Goal: Transaction & Acquisition: Book appointment/travel/reservation

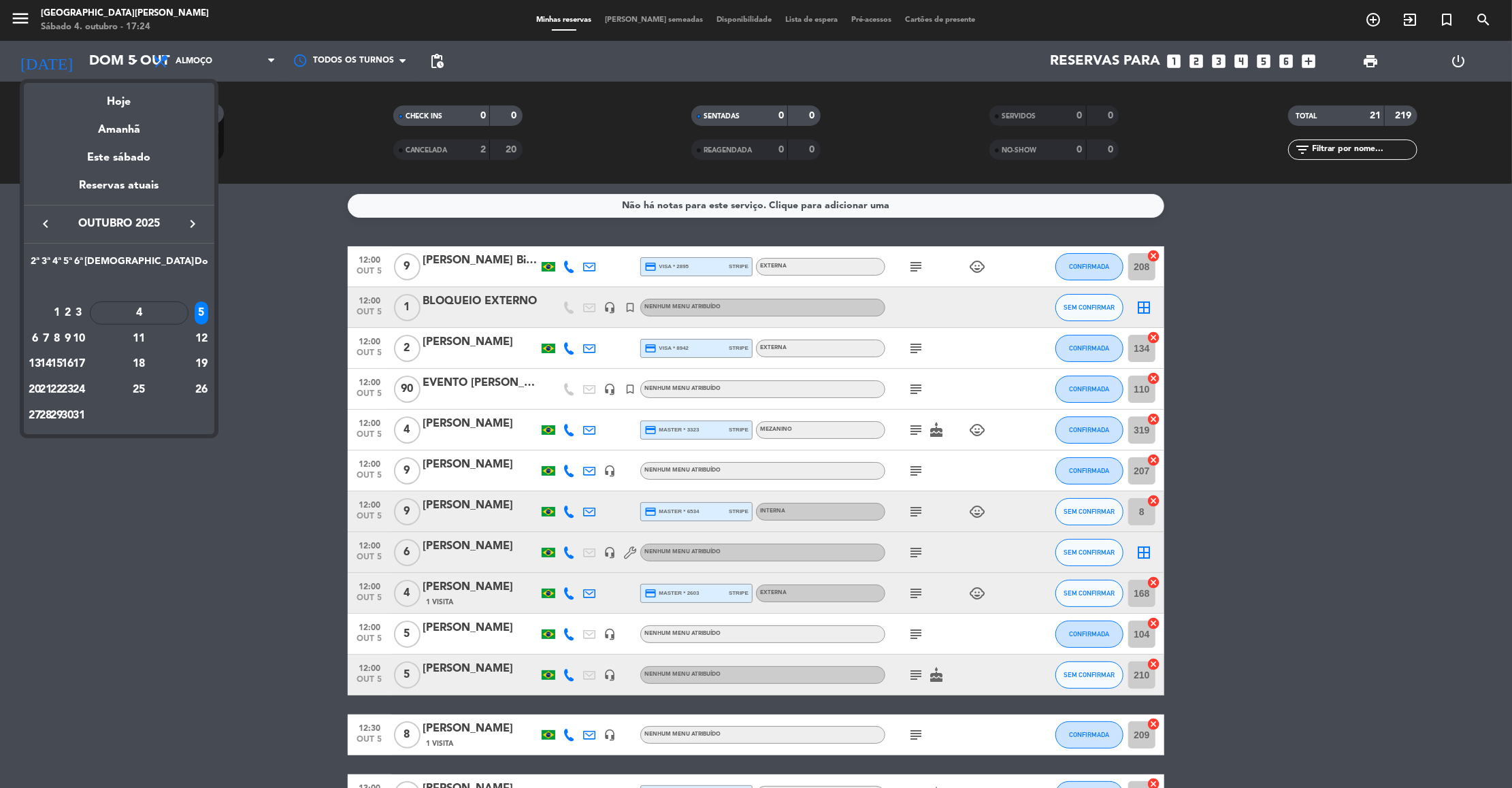
click at [176, 227] on span "outubro 2025" at bounding box center [119, 223] width 122 height 17
click at [187, 225] on icon "keyboard_arrow_right" at bounding box center [193, 224] width 17 height 17
click at [175, 390] on div "29" at bounding box center [139, 390] width 98 height 23
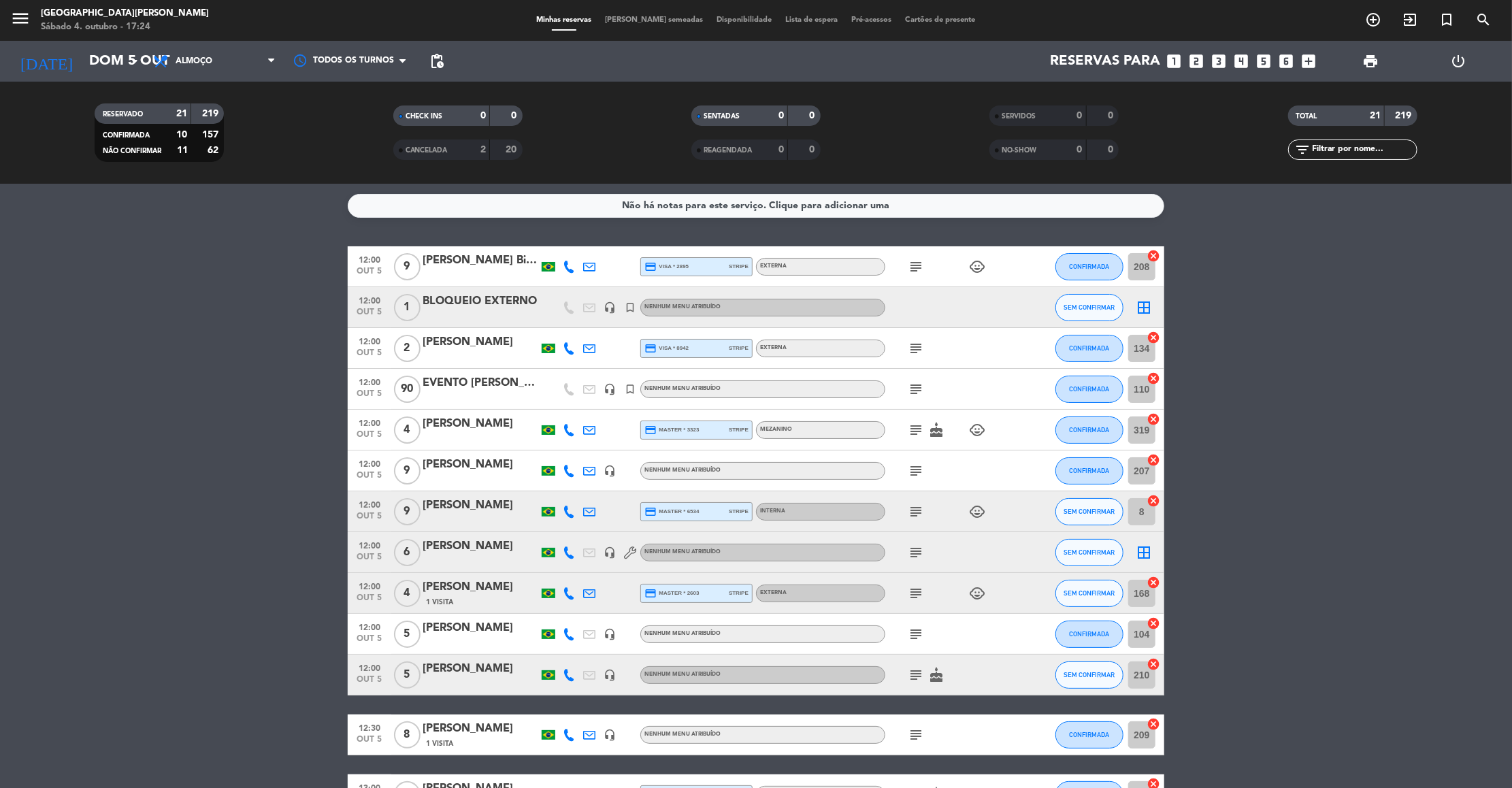
type input "Sáb [DATE]"
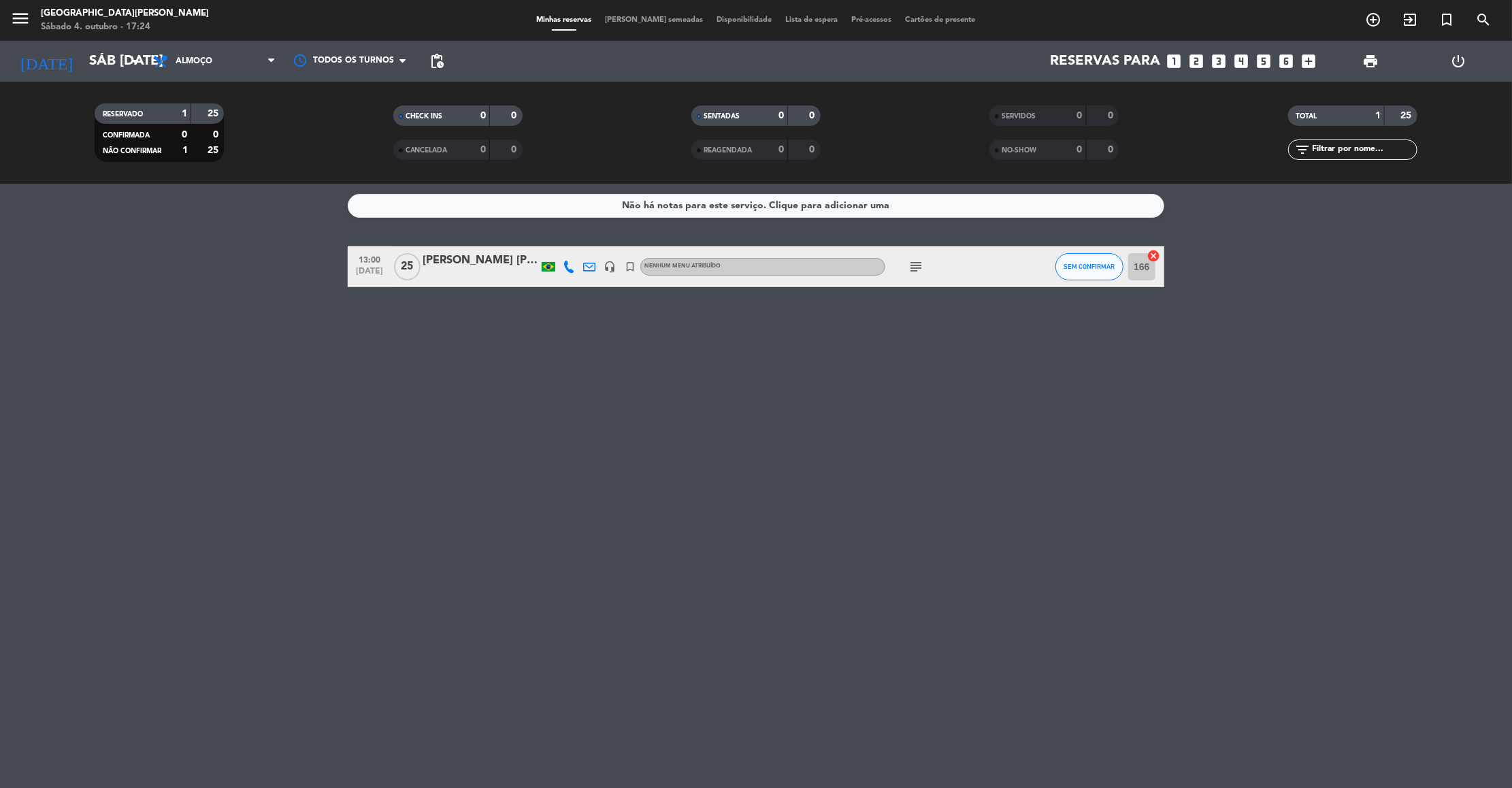
click at [918, 269] on icon "subject" at bounding box center [916, 267] width 17 height 17
click at [1317, 64] on icon "add_box" at bounding box center [1309, 60] width 17 height 17
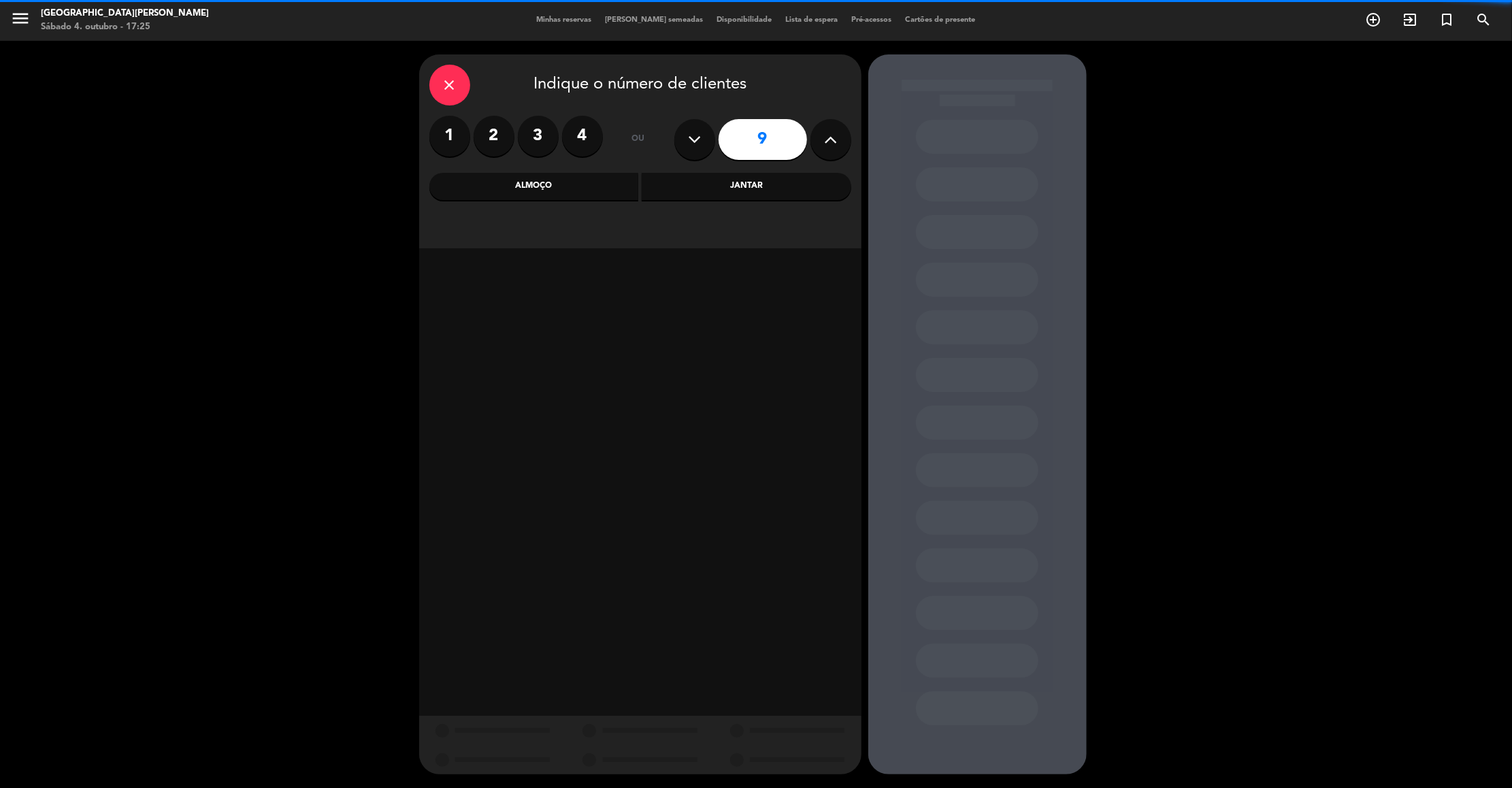
click at [814, 129] on button at bounding box center [830, 139] width 41 height 41
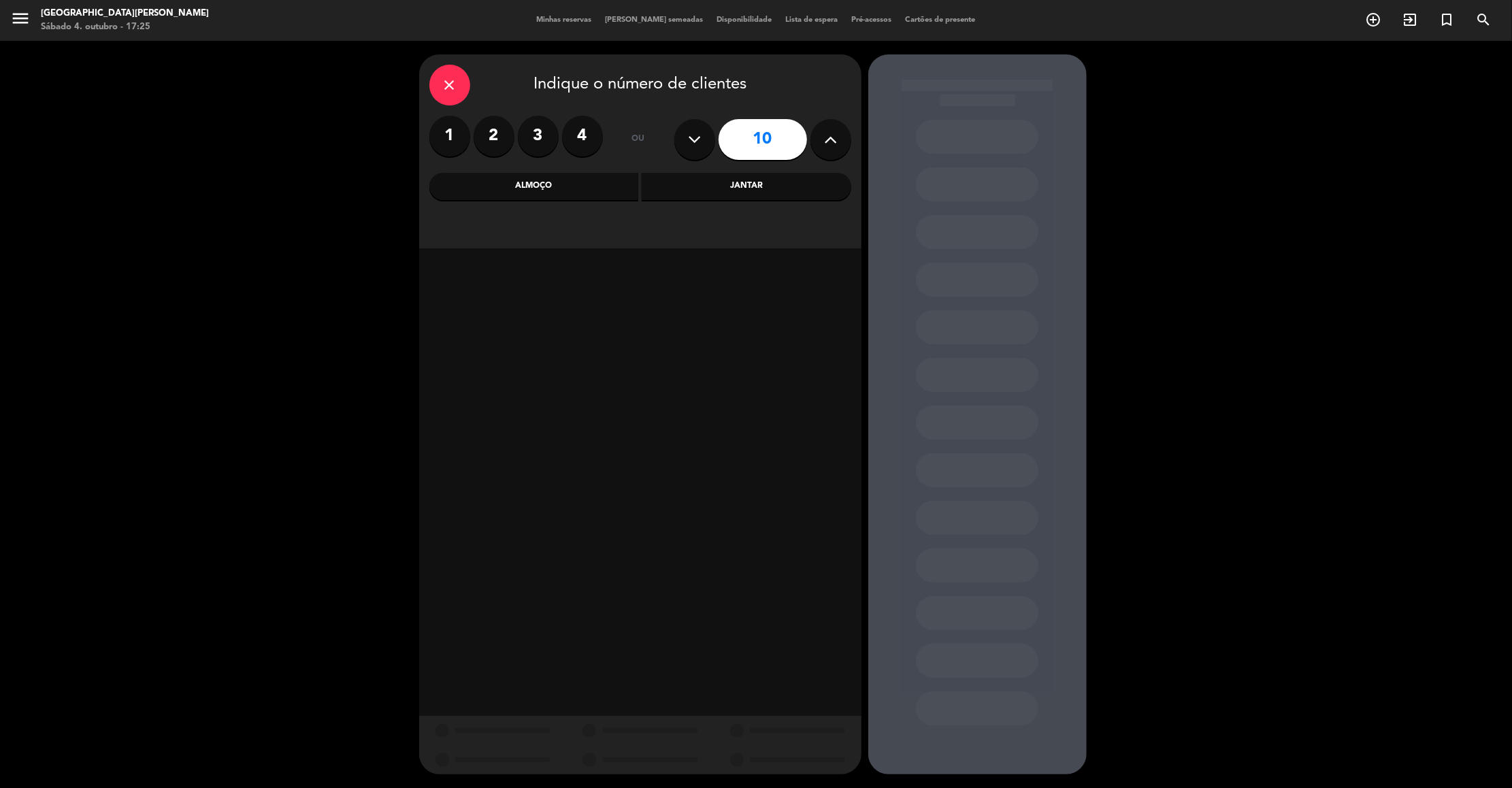
click at [814, 129] on button at bounding box center [830, 139] width 41 height 41
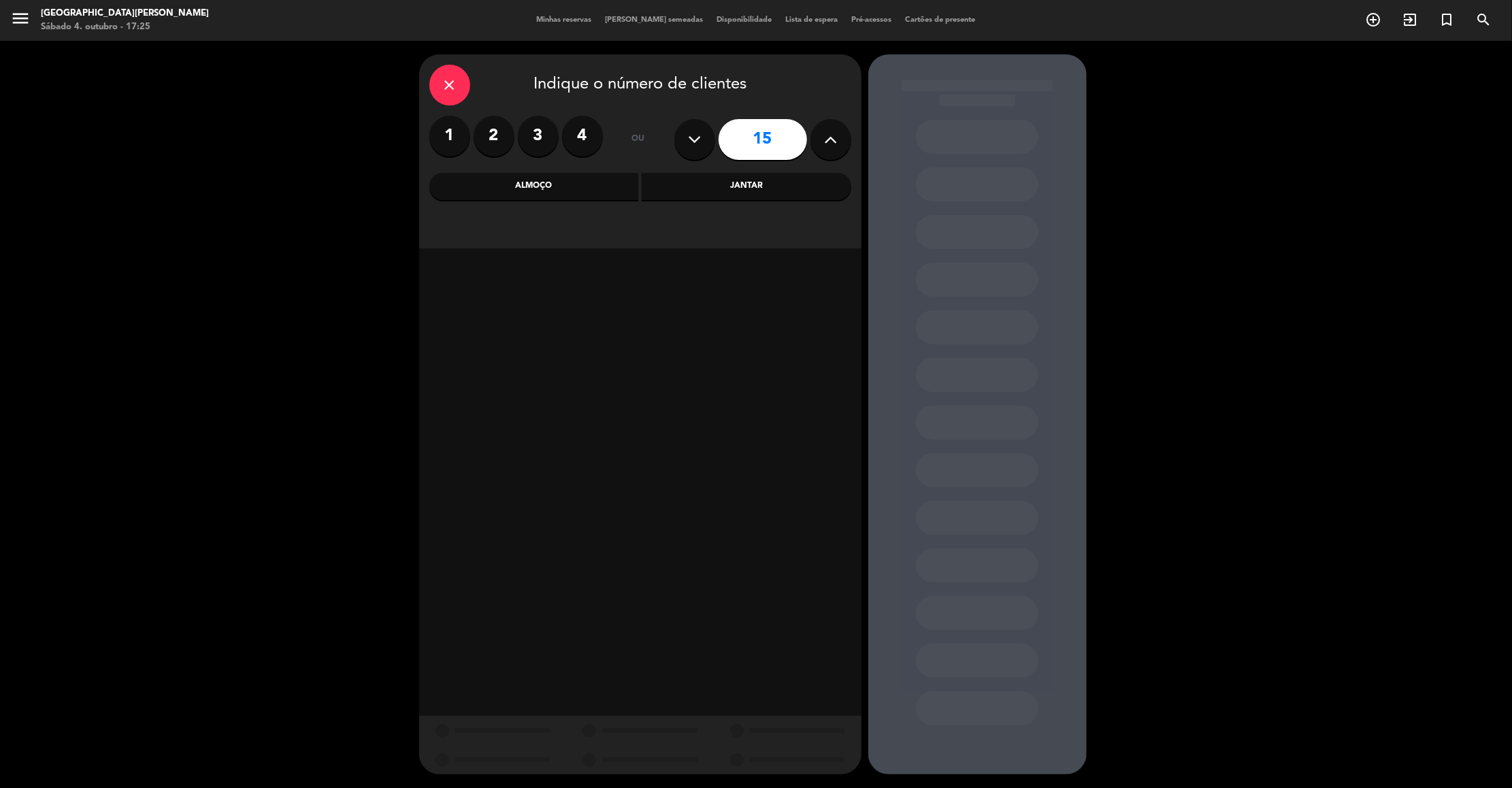
click at [814, 129] on button at bounding box center [830, 139] width 41 height 41
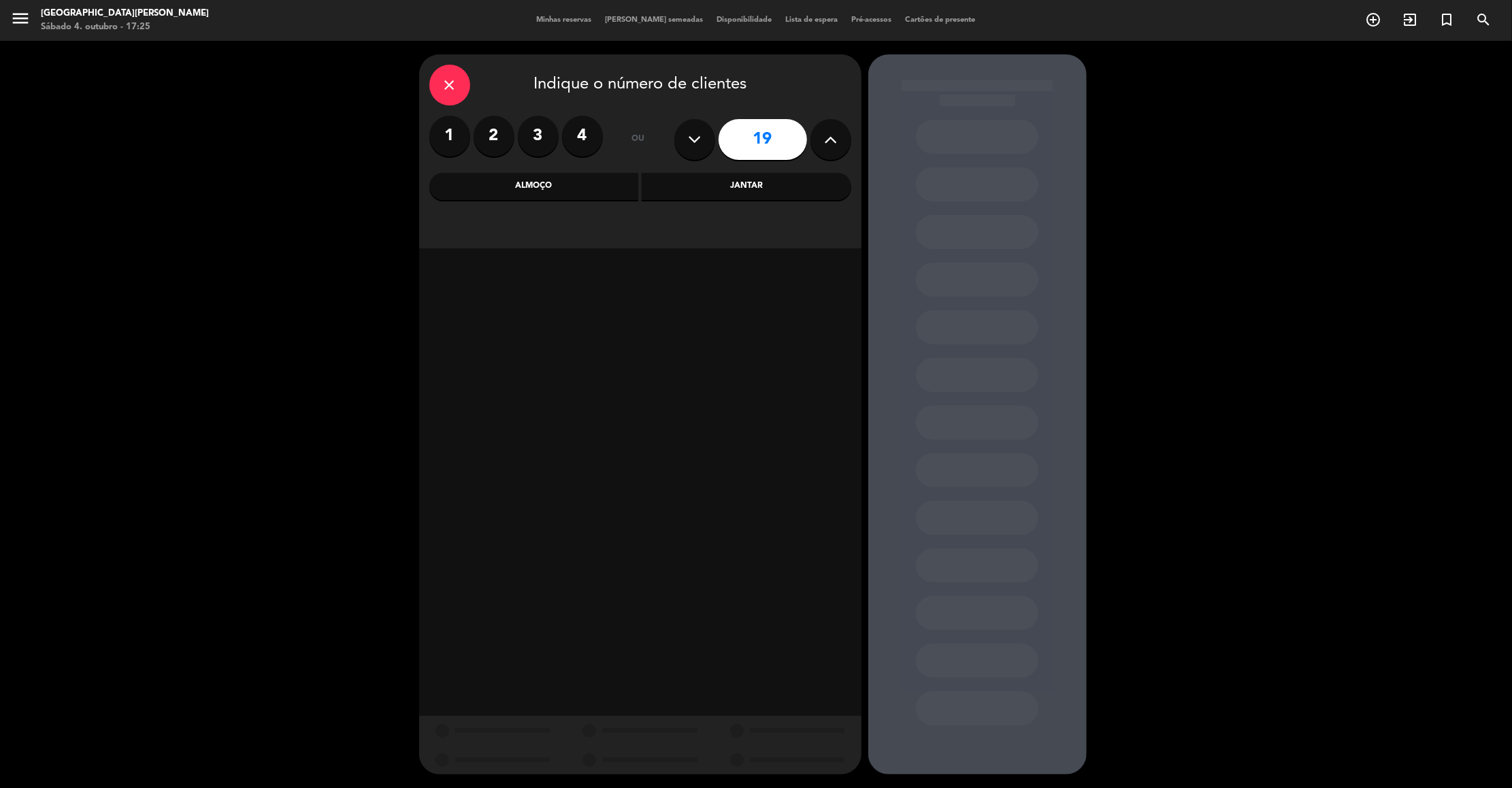
type input "20"
click at [574, 189] on div "Almoço" at bounding box center [534, 186] width 210 height 27
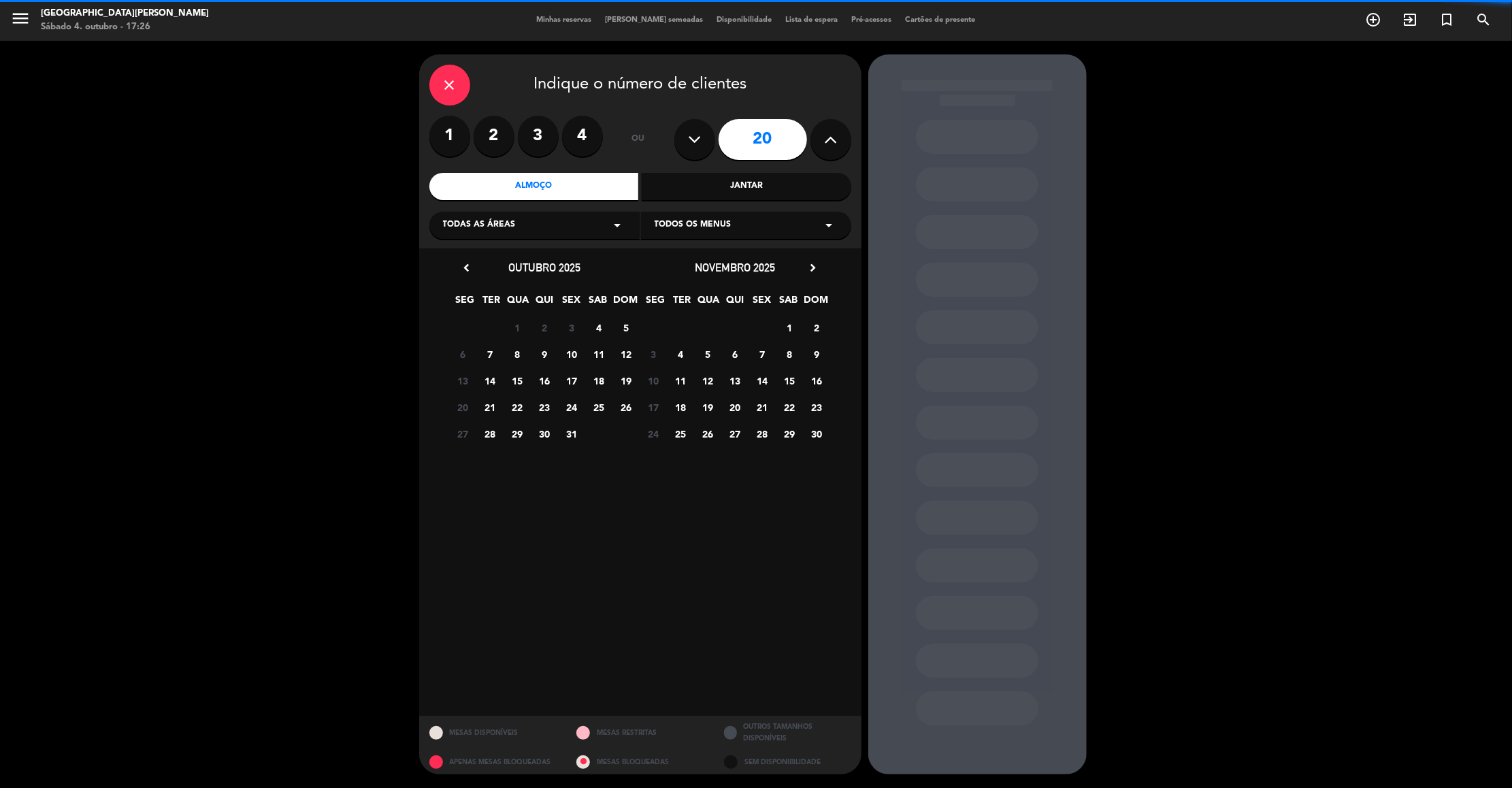
click at [583, 222] on div "Todas as áreas arrow_drop_down" at bounding box center [534, 225] width 210 height 27
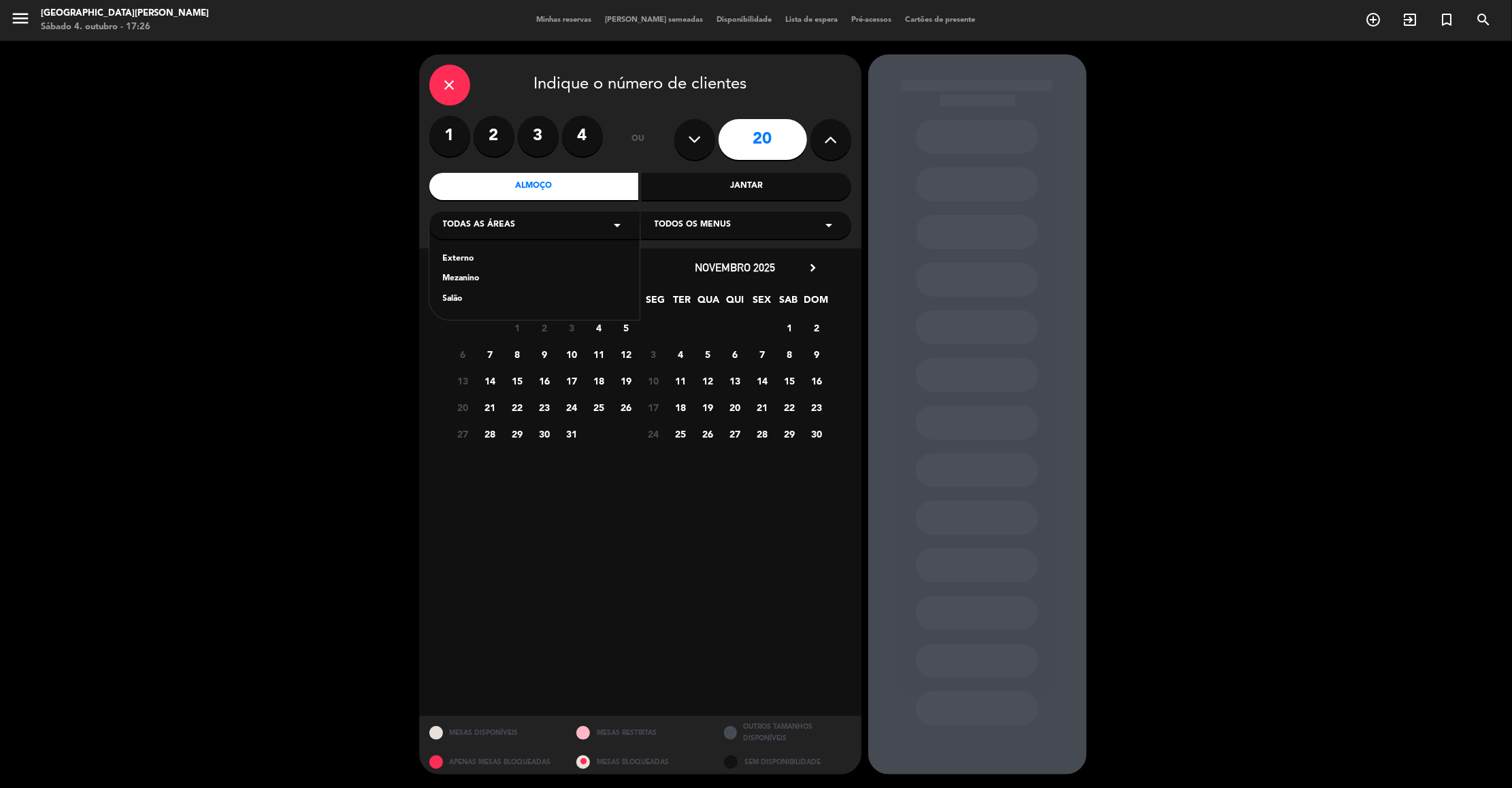
click at [447, 256] on div "Externo" at bounding box center [534, 259] width 183 height 13
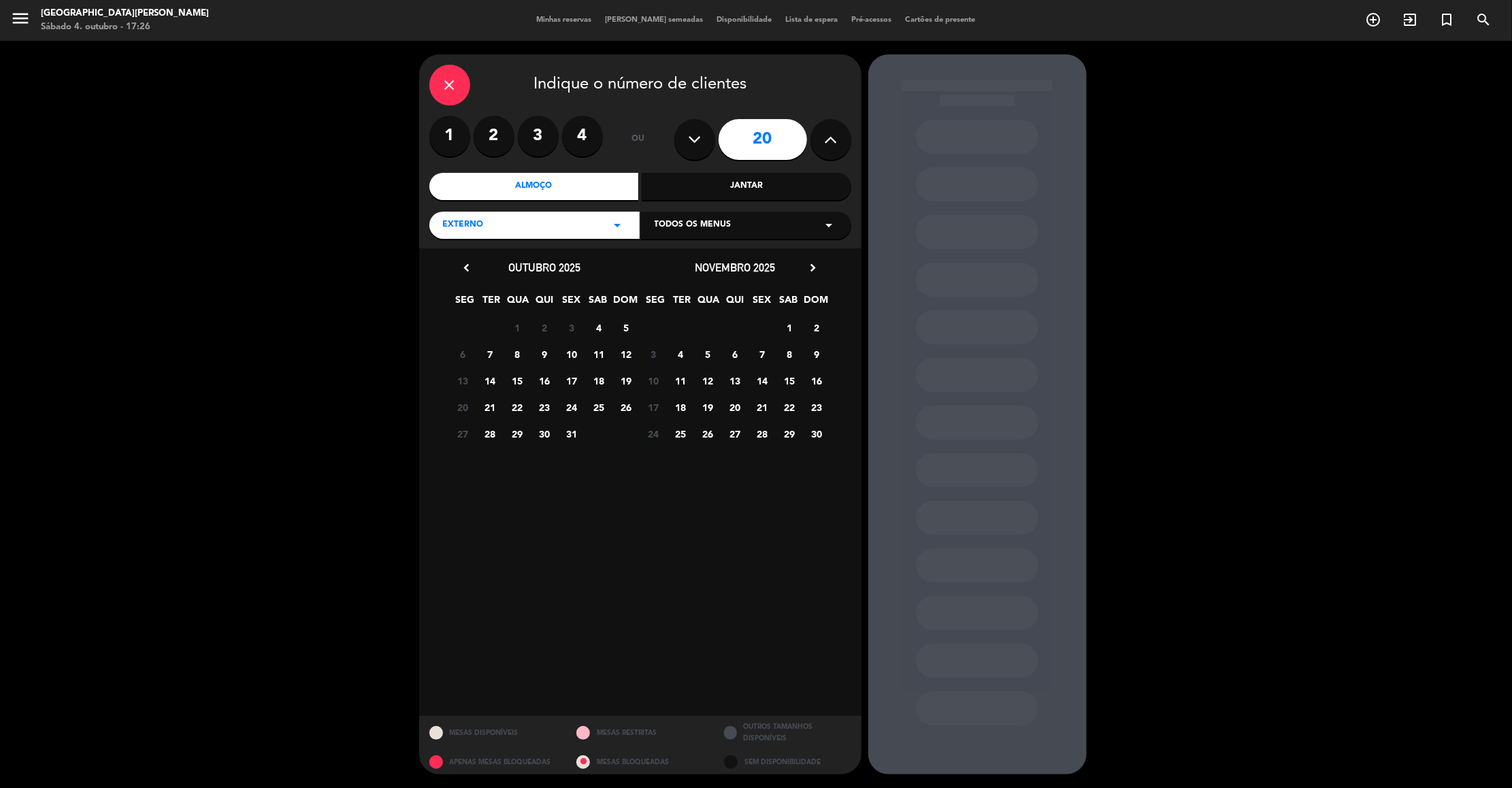
click at [785, 437] on span "29" at bounding box center [789, 433] width 22 height 22
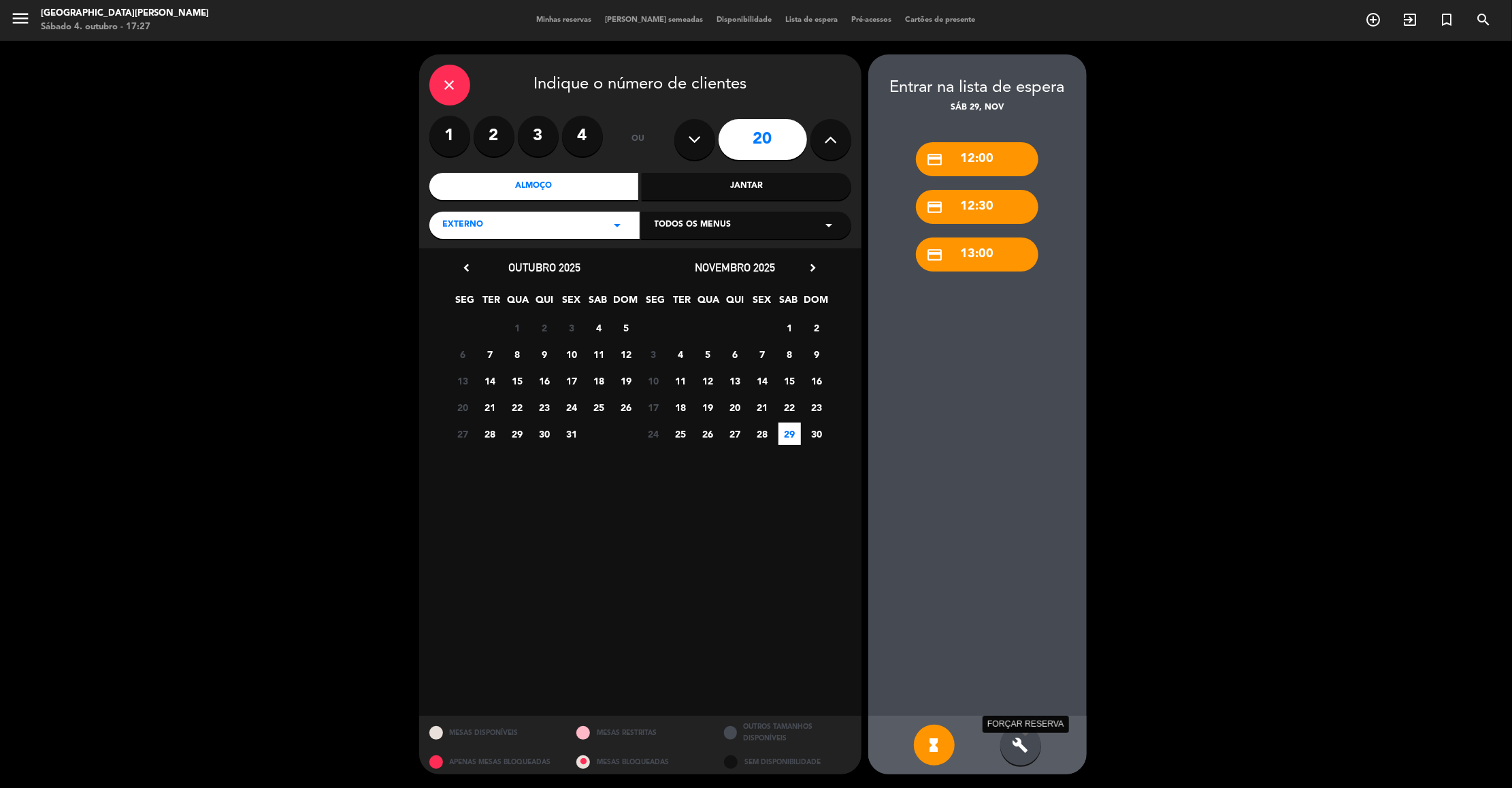
click at [1014, 741] on icon "build" at bounding box center [1021, 745] width 17 height 17
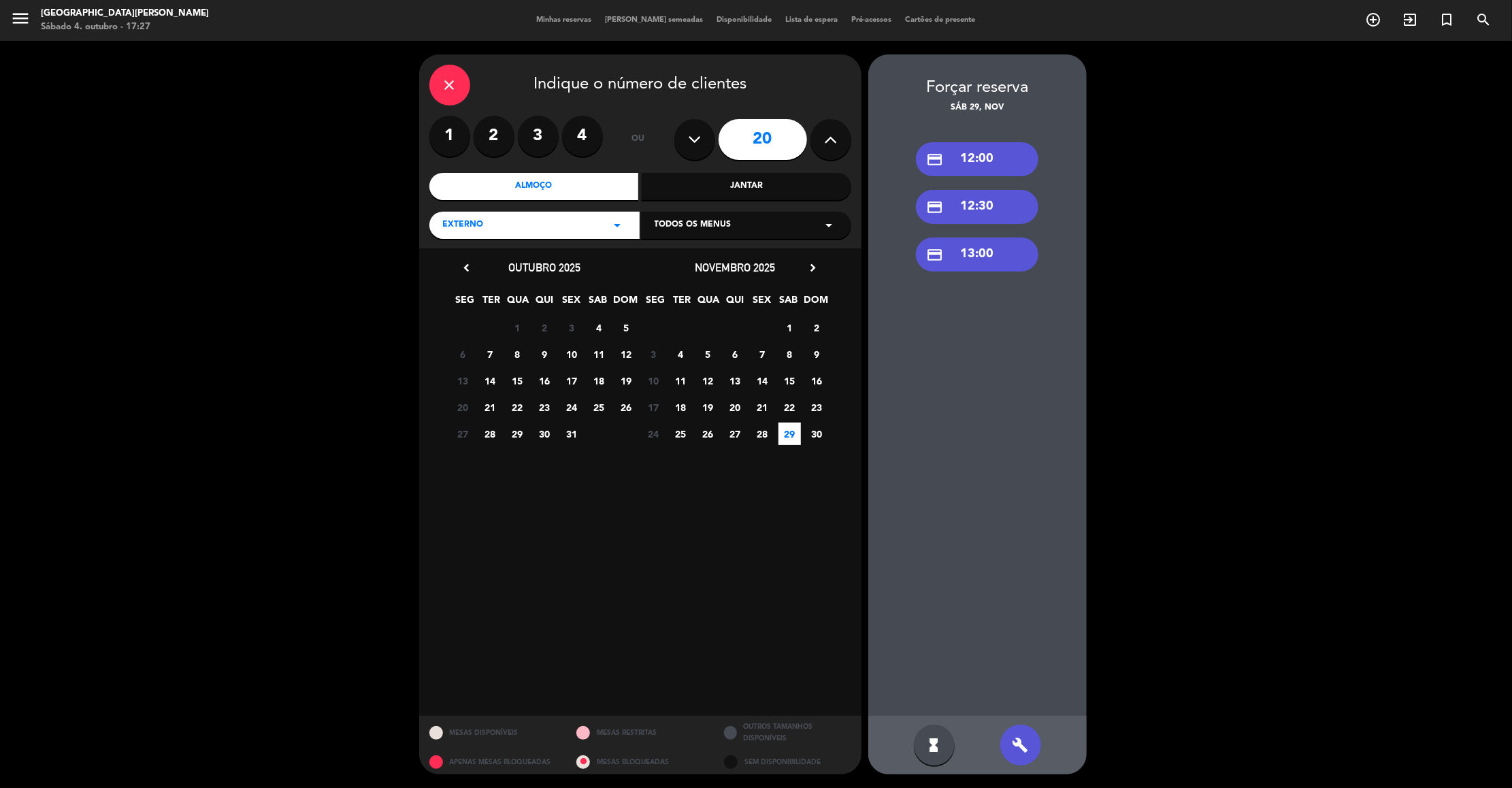
click at [961, 252] on div "credit_card 13:00" at bounding box center [977, 254] width 122 height 34
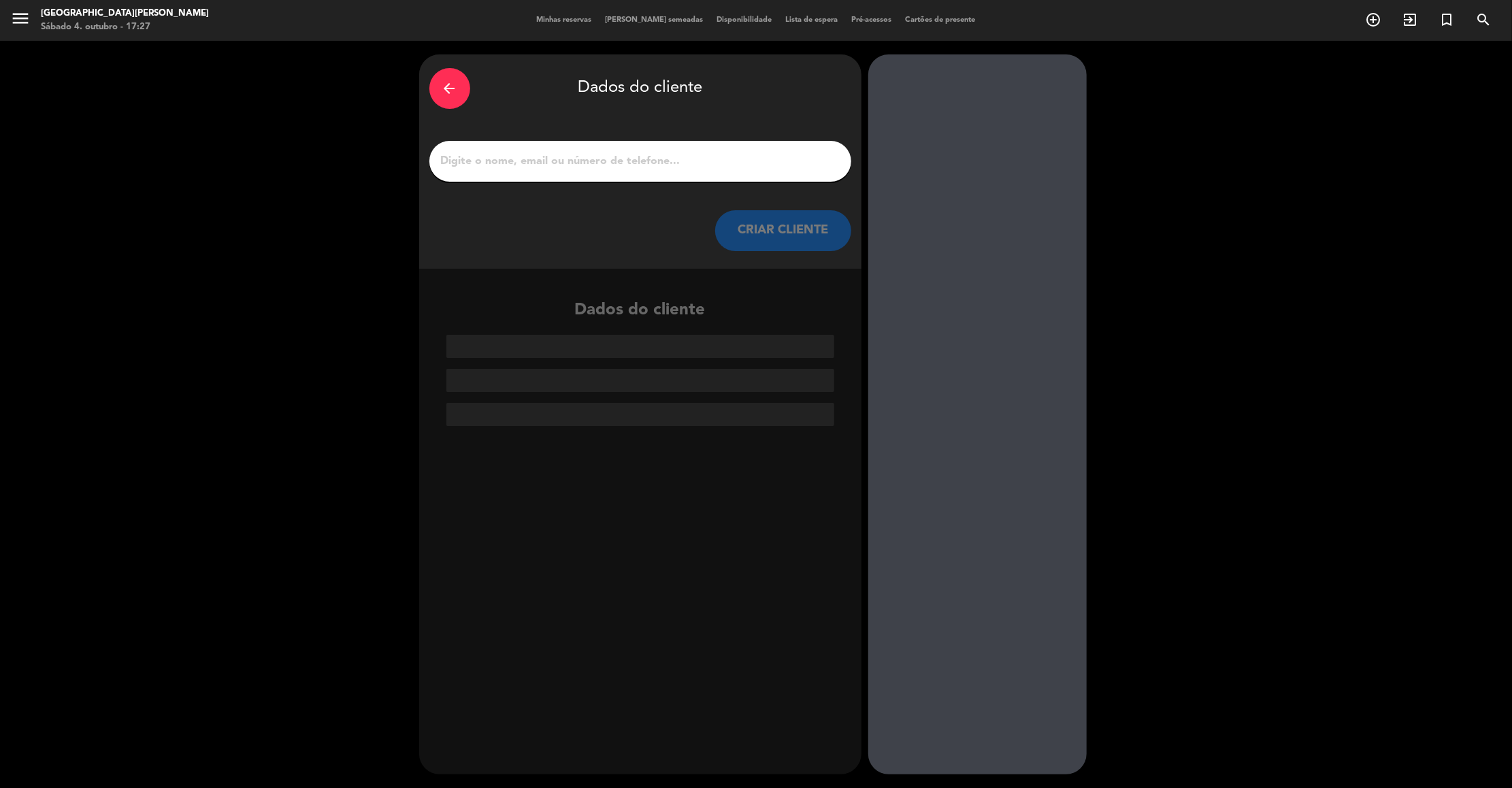
click at [770, 250] on button "CRIAR CLIENTE" at bounding box center [783, 230] width 136 height 41
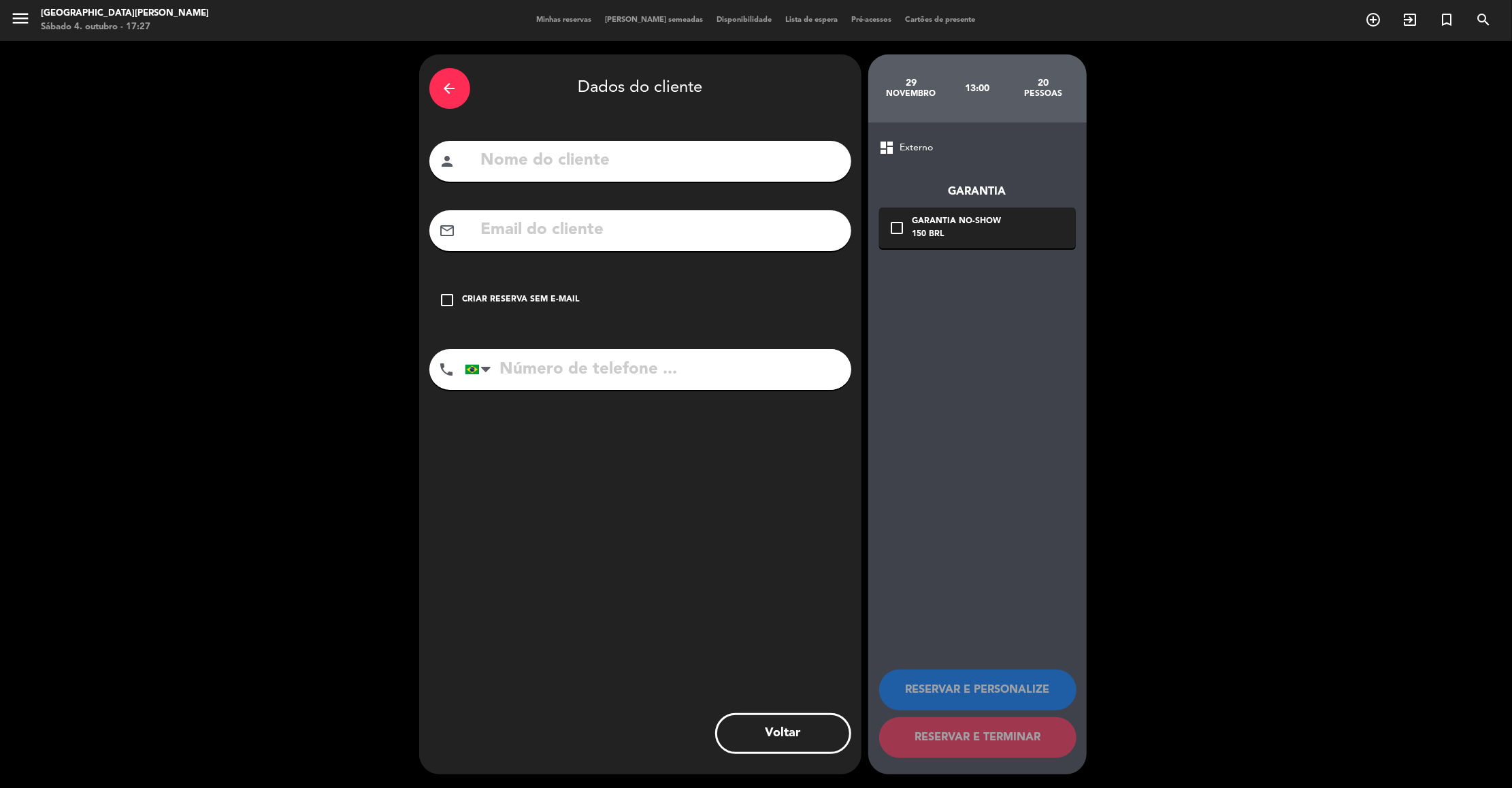
click at [656, 172] on input "text" at bounding box center [660, 161] width 361 height 28
click at [614, 152] on input "text" at bounding box center [660, 161] width 361 height 28
type input "[PERSON_NAME]"
click at [533, 370] on input "tel" at bounding box center [658, 369] width 387 height 41
type input "11984341628"
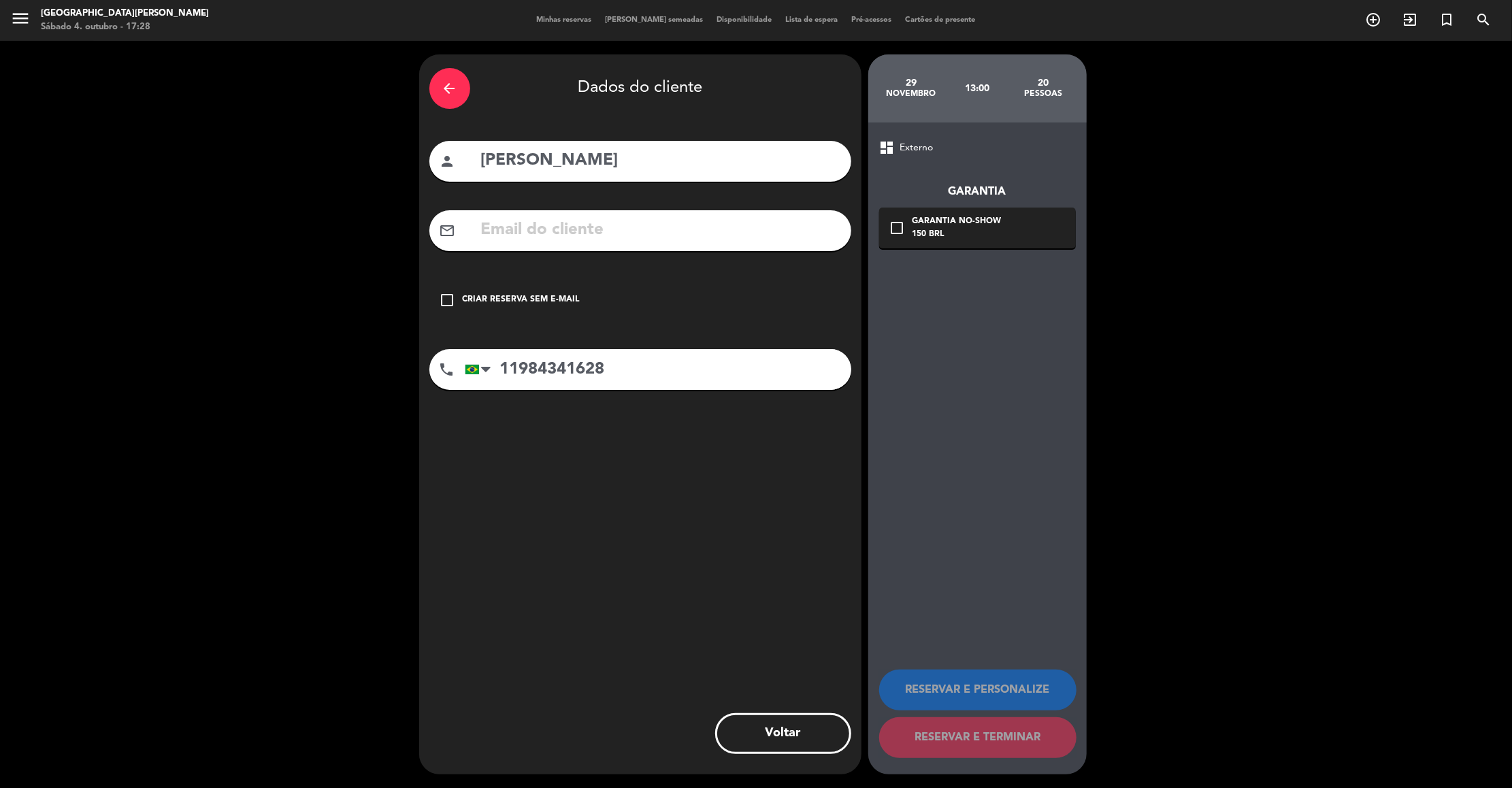
click at [478, 227] on div "mail_outline" at bounding box center [640, 230] width 422 height 41
click at [490, 227] on input "text" at bounding box center [660, 231] width 361 height 28
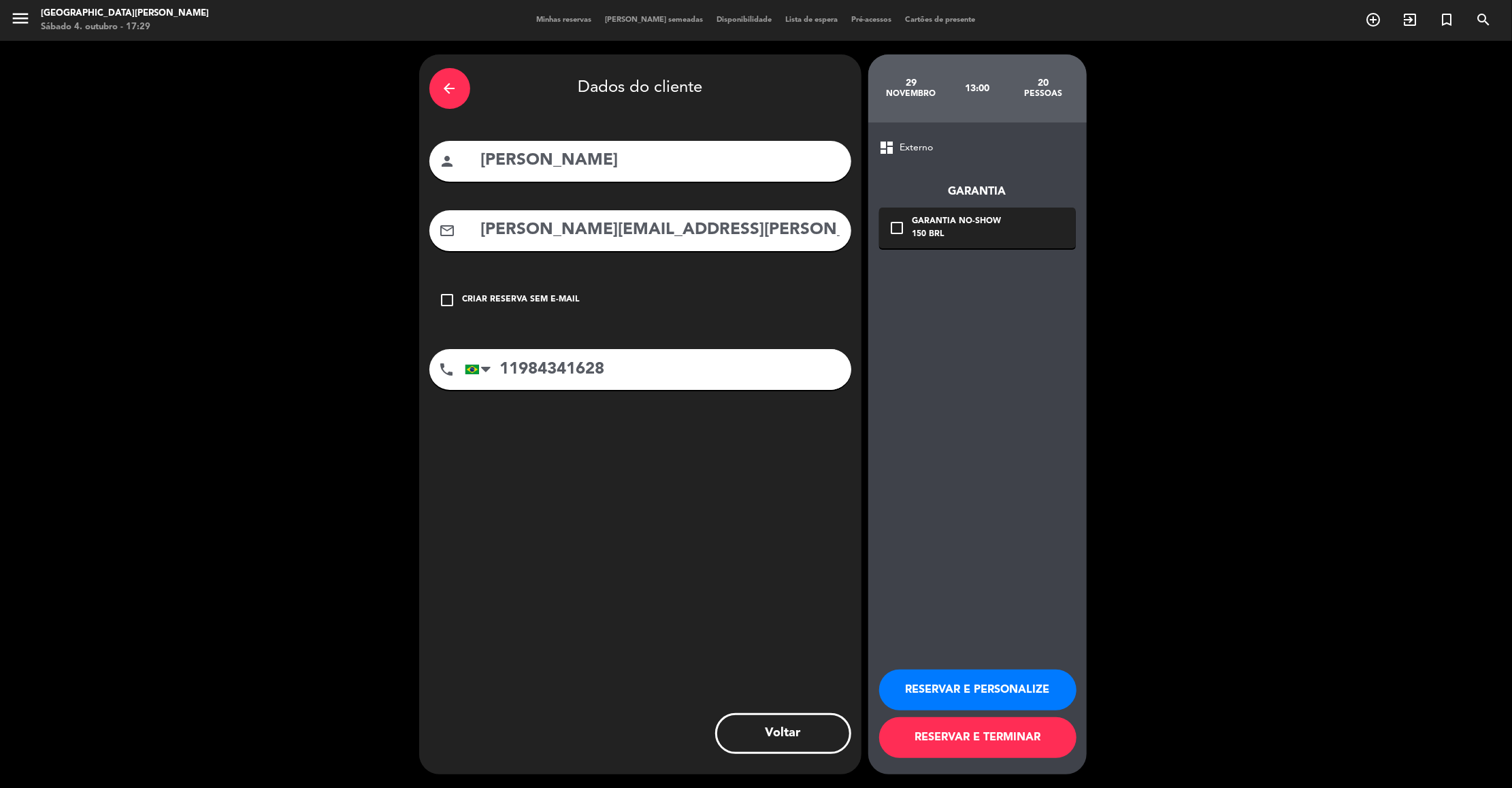
type input "[PERSON_NAME][EMAIL_ADDRESS][PERSON_NAME][DOMAIN_NAME]"
click at [999, 676] on button "RESERVAR E PERSONALIZE" at bounding box center [978, 690] width 198 height 41
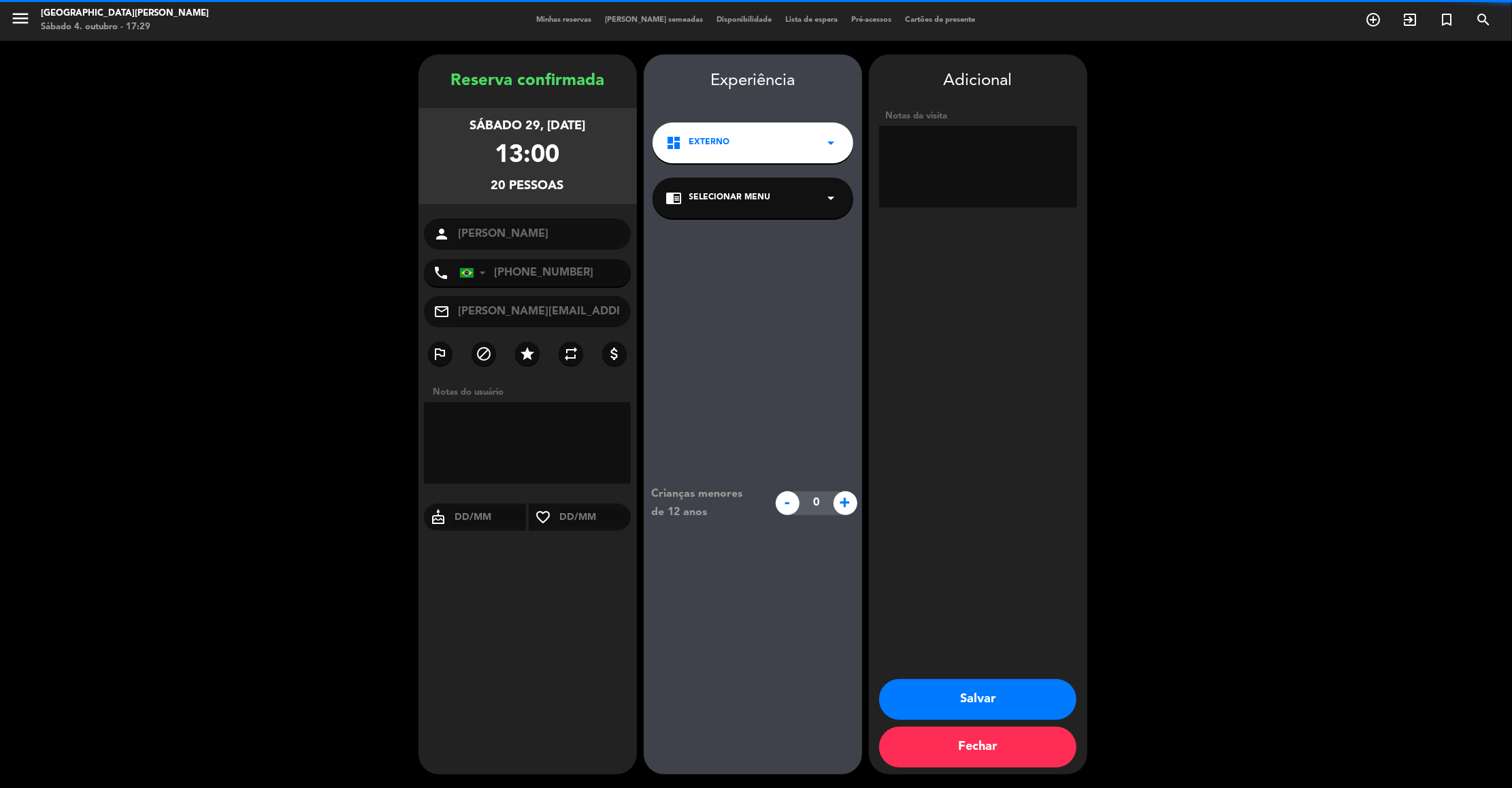
click at [960, 168] on textarea at bounding box center [979, 166] width 198 height 82
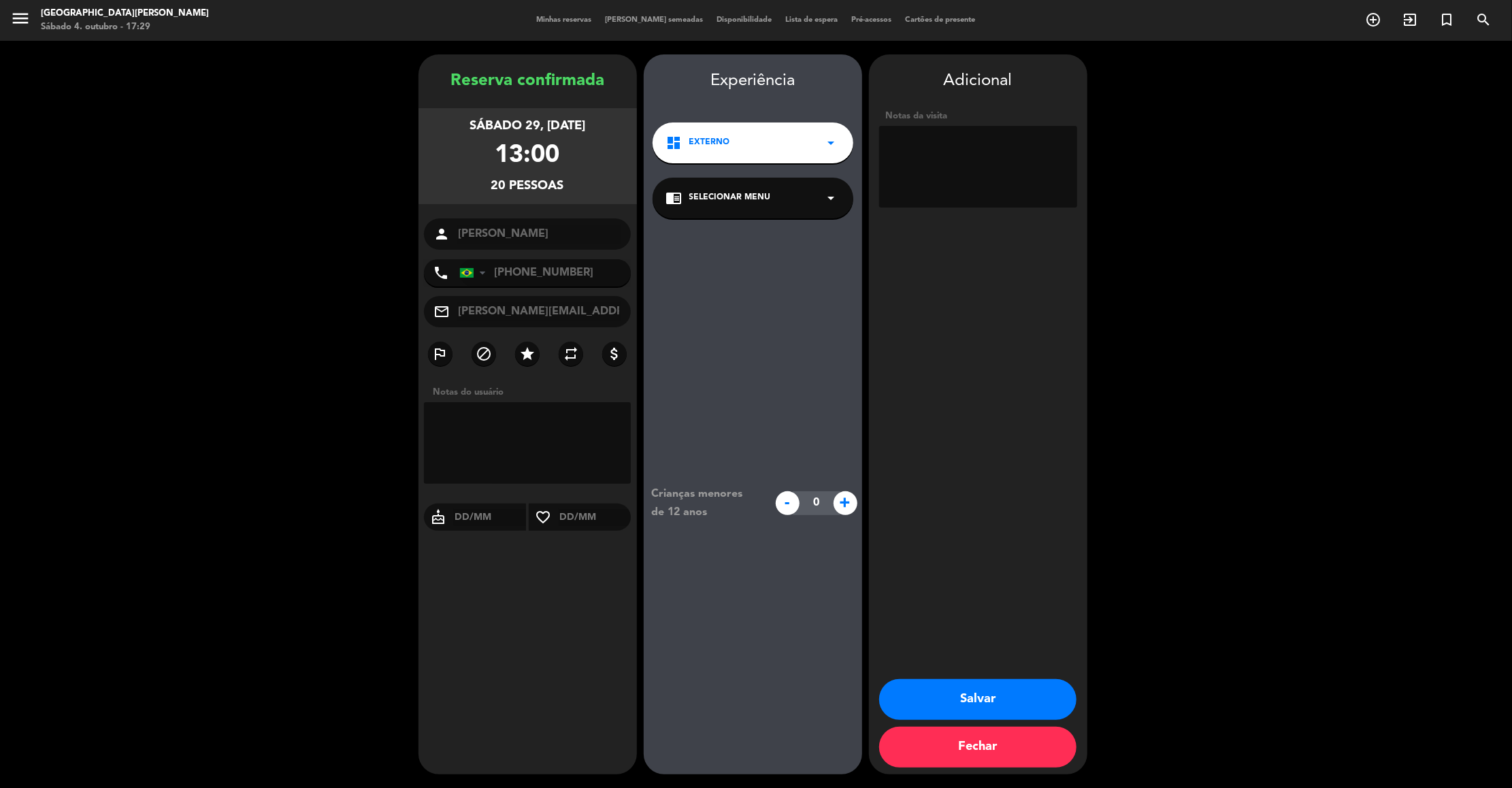
click at [960, 168] on textarea at bounding box center [979, 166] width 198 height 82
type textarea "externo mesa unica, bistro"
click at [975, 701] on button "Salvar" at bounding box center [978, 700] width 198 height 41
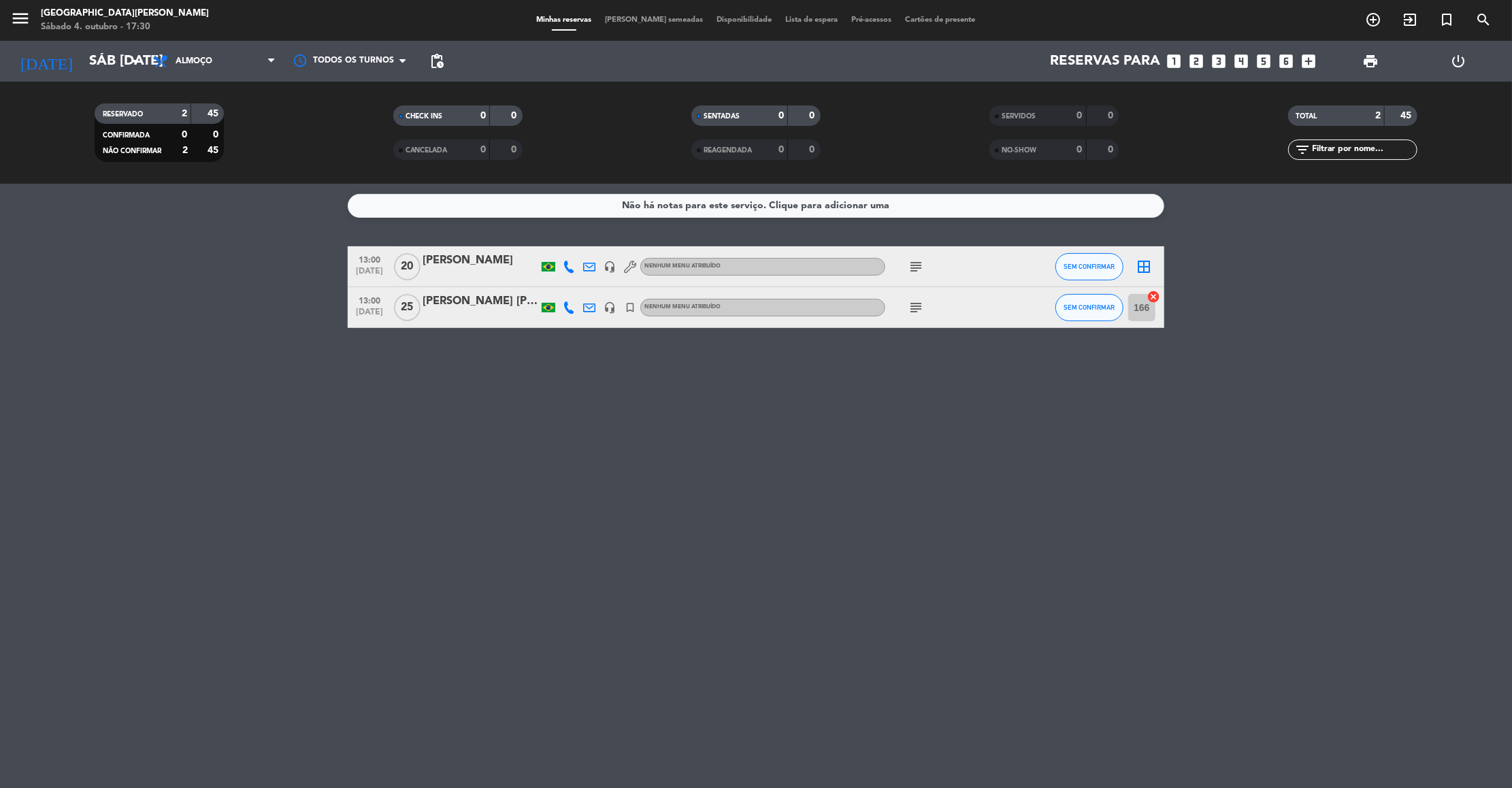
click at [569, 262] on icon at bounding box center [569, 266] width 12 height 12
click at [573, 226] on div "[PHONE_NUMBER]" at bounding box center [574, 228] width 89 height 14
click at [553, 239] on span "Copiar" at bounding box center [556, 243] width 29 height 14
click at [446, 269] on div "[PERSON_NAME]" at bounding box center [480, 260] width 116 height 17
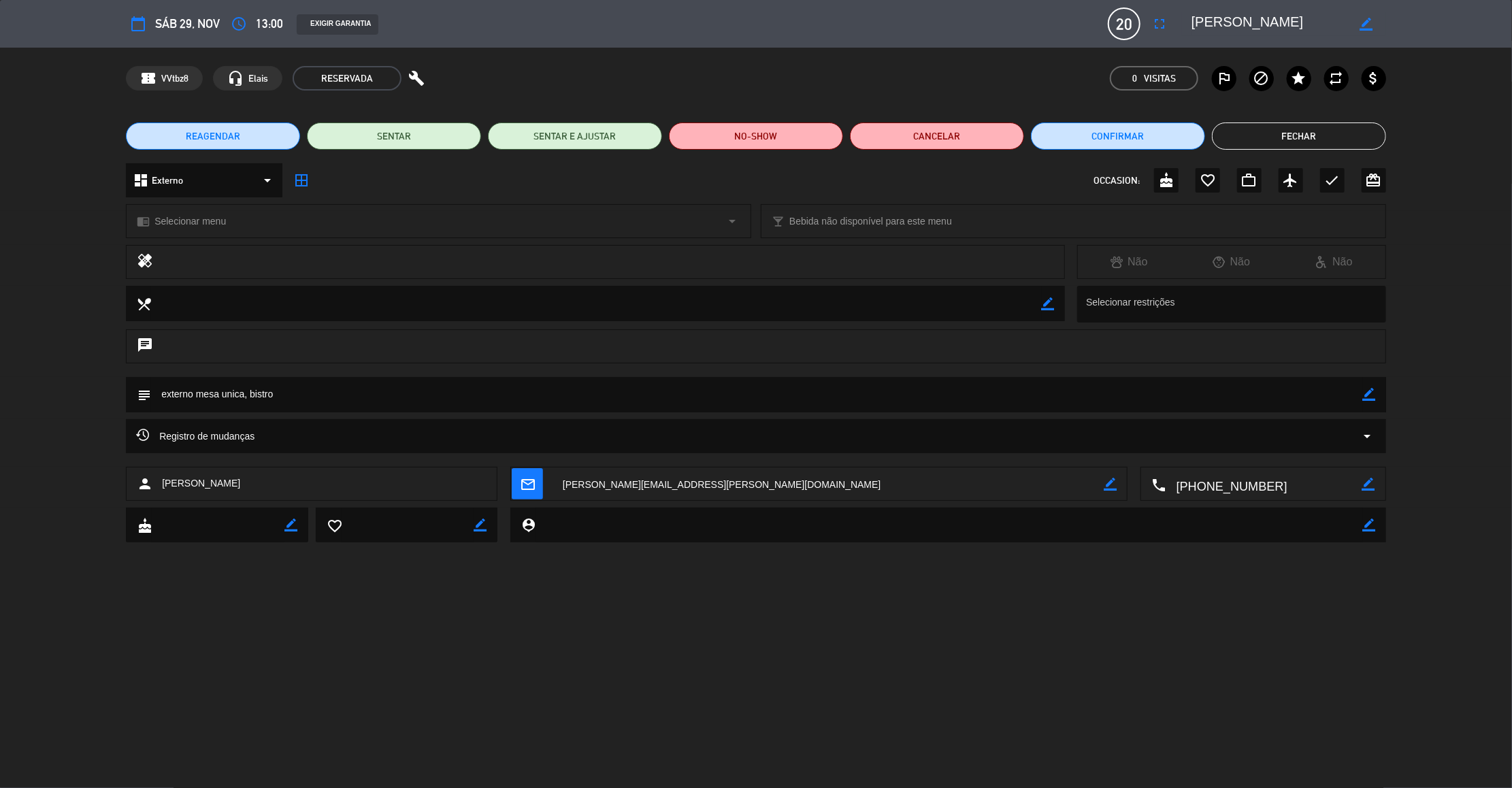
click at [345, 29] on div "EXIGIR GARANTIA" at bounding box center [337, 24] width 81 height 21
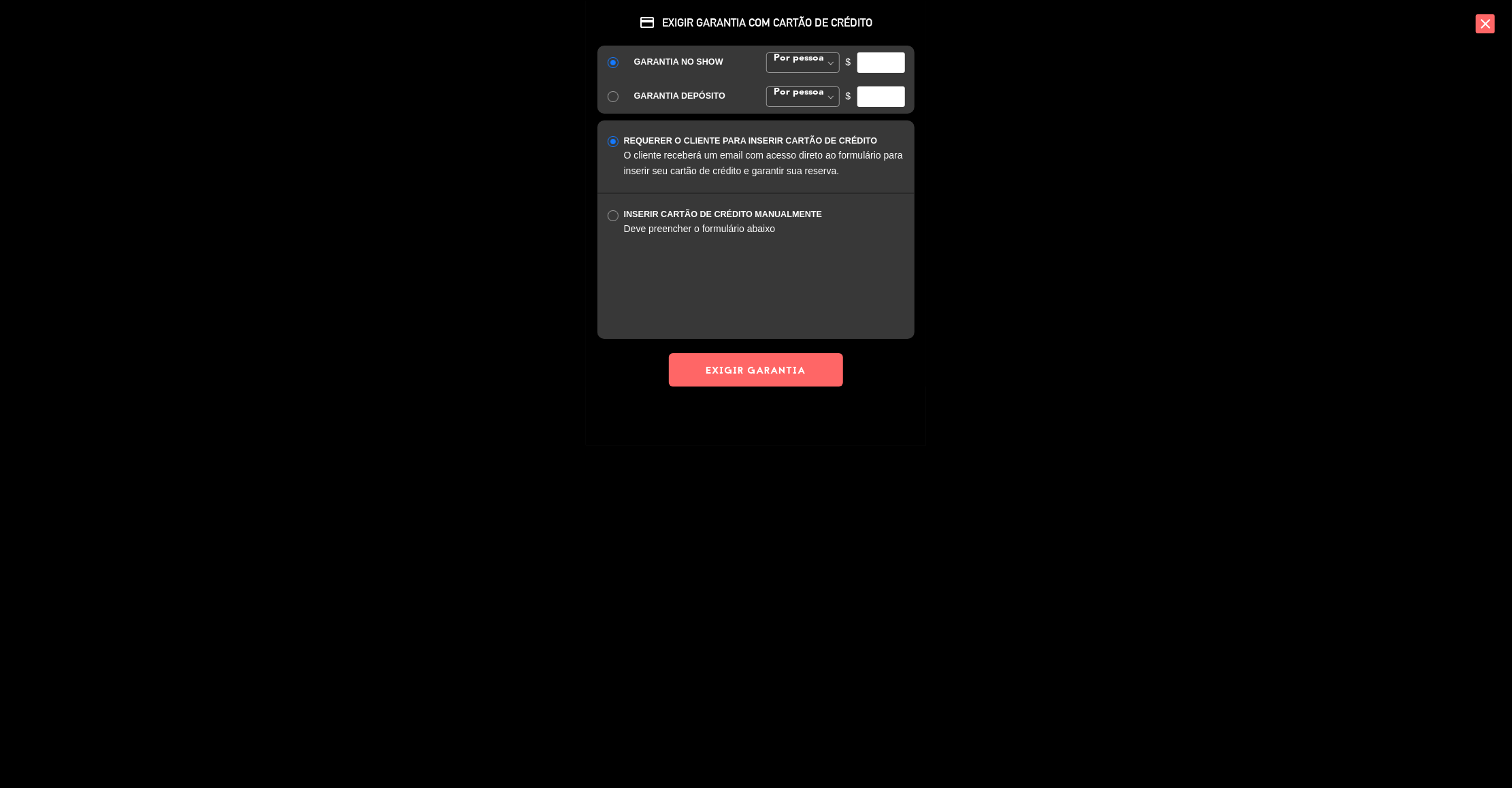
click at [826, 62] on span at bounding box center [830, 63] width 17 height 21
click at [818, 81] on div "GARANTIA NO SHOW Por pessoa [PERSON_NAME] fixo [PERSON_NAME] fixo Por pessoa [P…" at bounding box center [756, 79] width 317 height 68
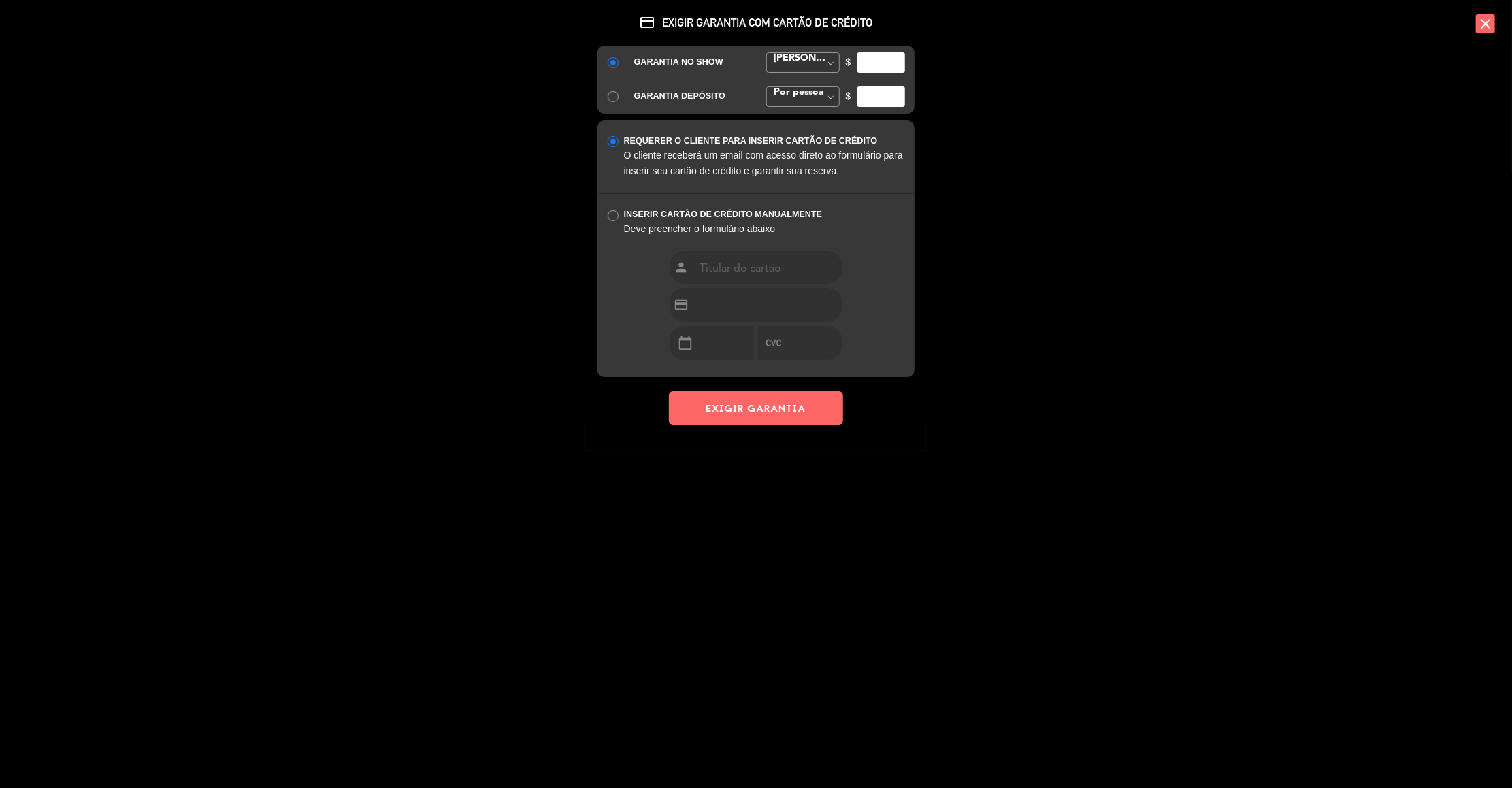
click at [874, 64] on input "number" at bounding box center [881, 62] width 48 height 21
type input "100"
click at [818, 415] on button "EXIGIR GARANTIA" at bounding box center [756, 408] width 174 height 33
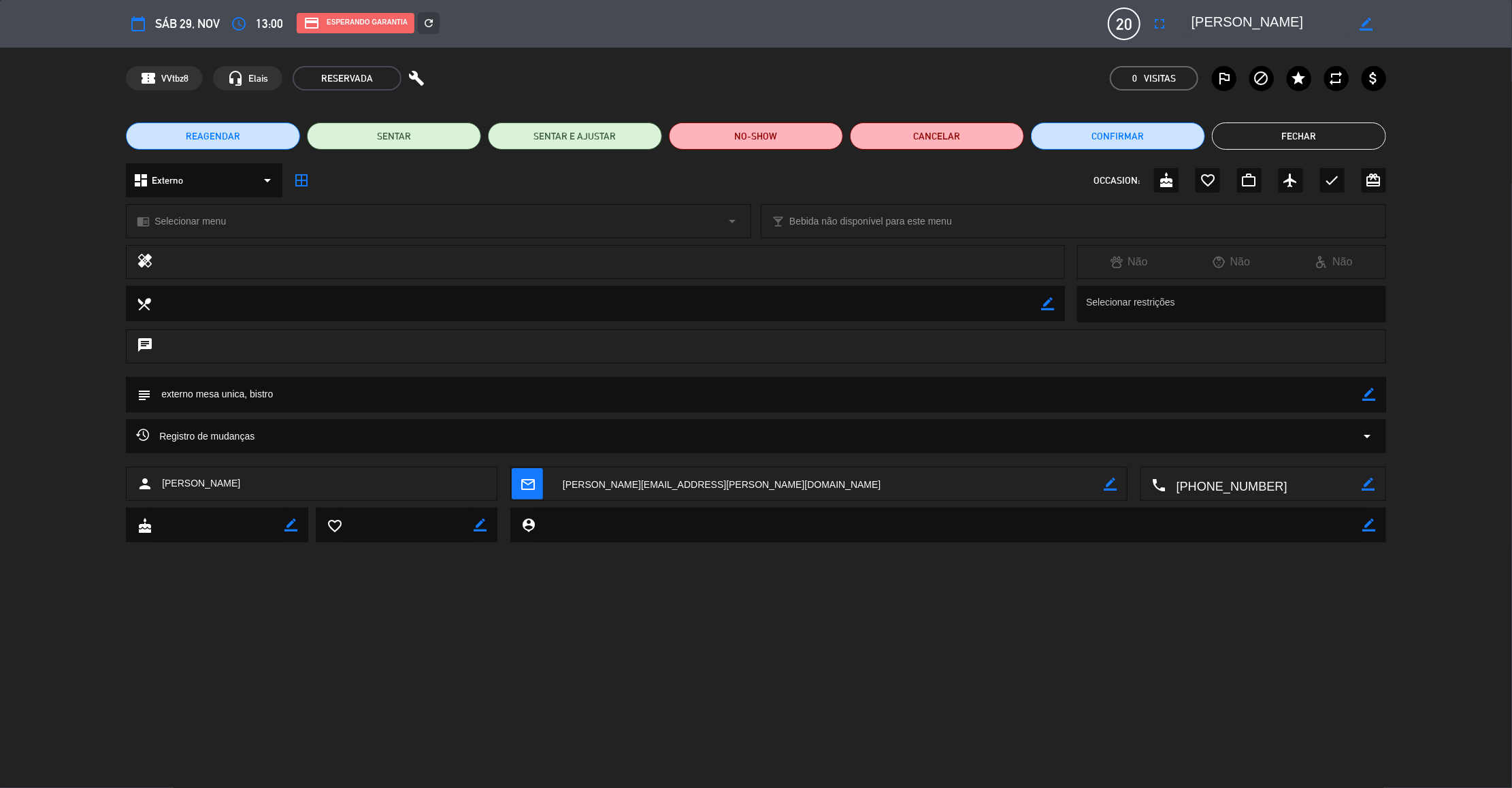
click at [1330, 141] on button "Fechar" at bounding box center [1299, 136] width 174 height 27
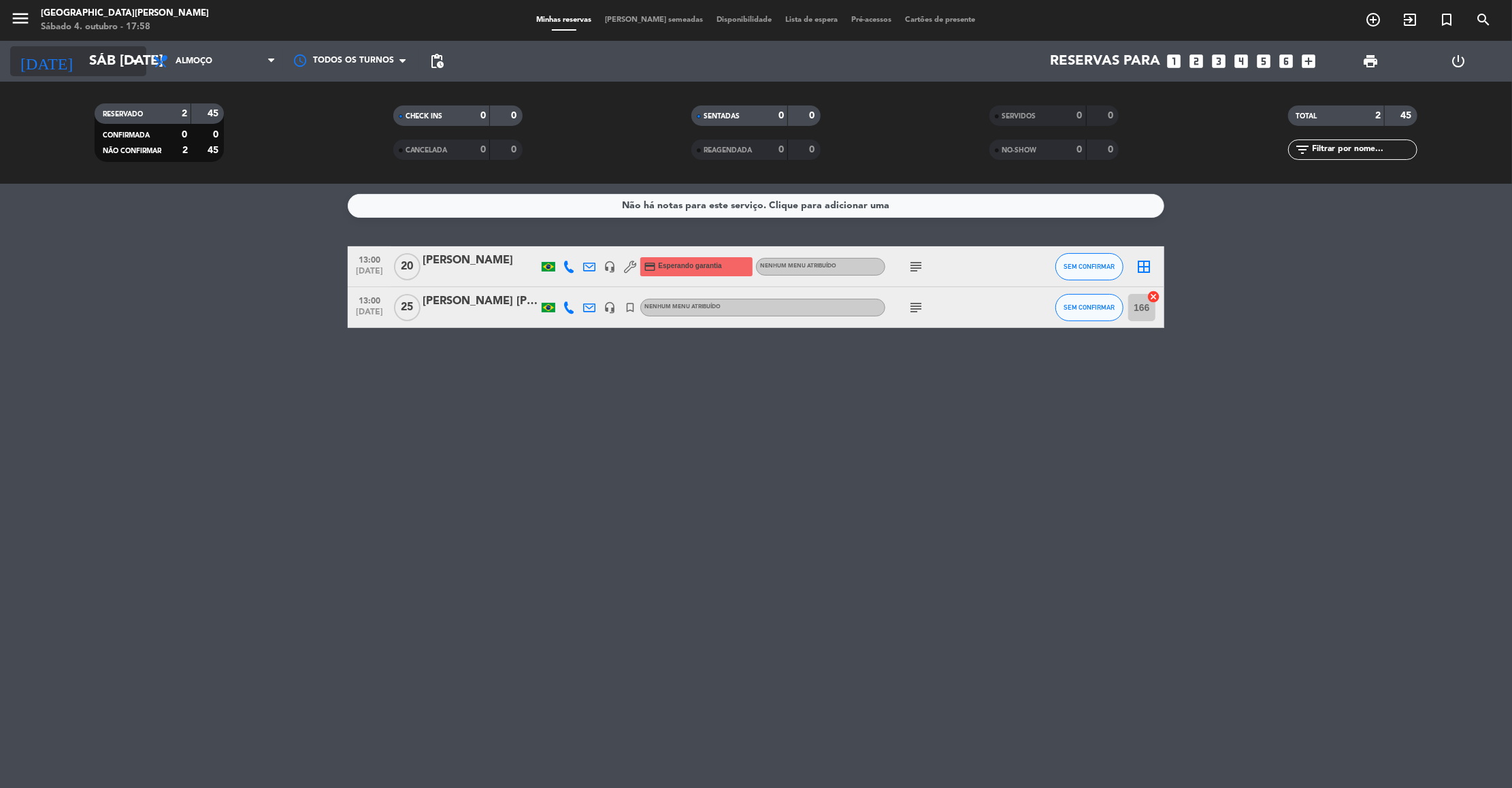
click at [100, 66] on input "Sáb [DATE]" at bounding box center [171, 61] width 177 height 30
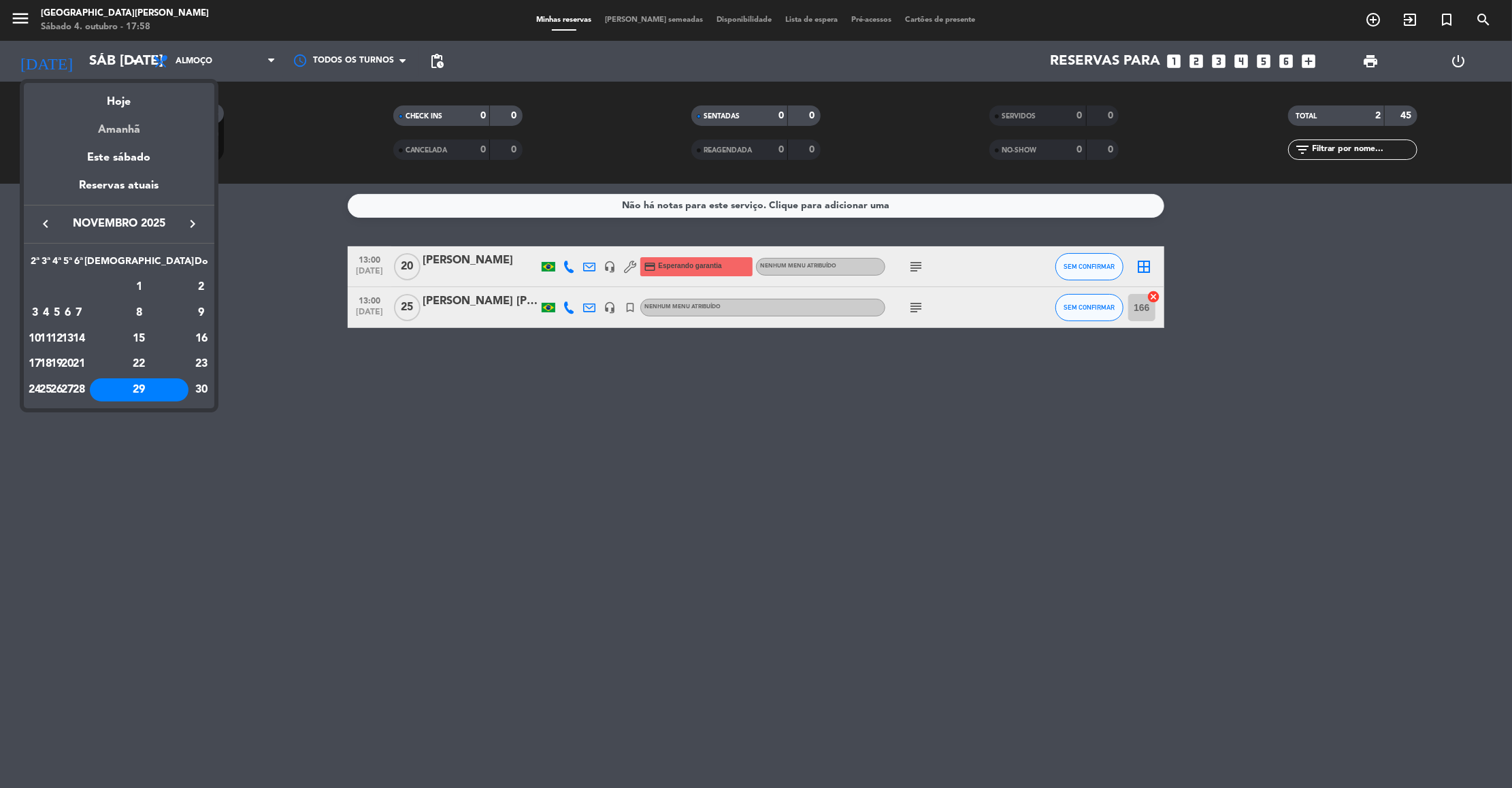
click at [128, 130] on div "Amanhã" at bounding box center [119, 125] width 190 height 28
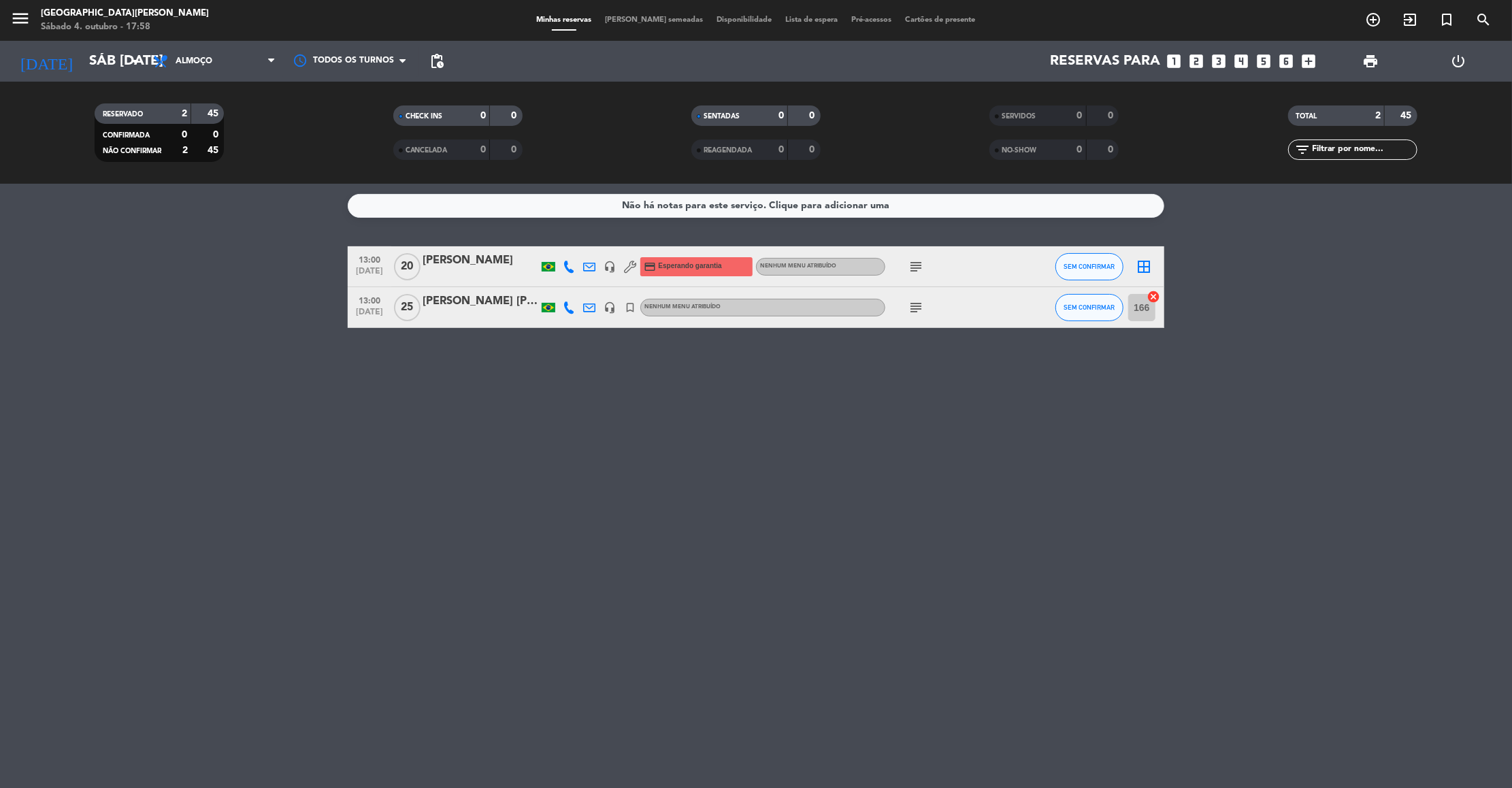
type input "Dom 5 out"
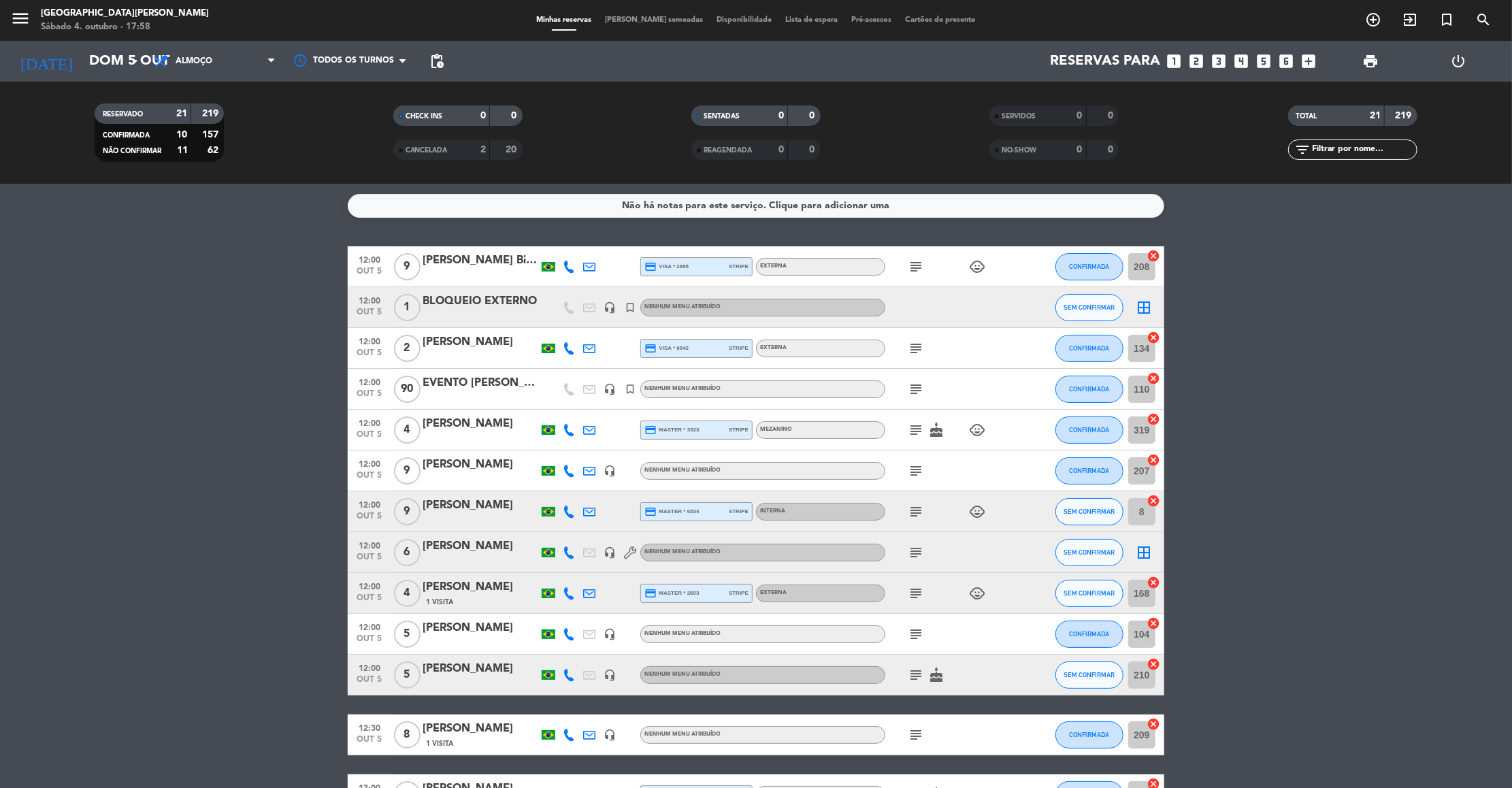
click at [149, 410] on bookings-row "12:00 out 5 9 [PERSON_NAME] [PERSON_NAME] credit_card visa * 2895 stripe Extern…" at bounding box center [756, 694] width 1512 height 895
